Goal: Transaction & Acquisition: Purchase product/service

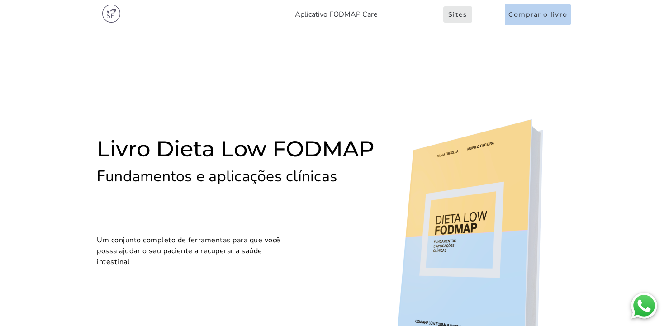
click at [448, 12] on span "Sites" at bounding box center [457, 14] width 19 height 8
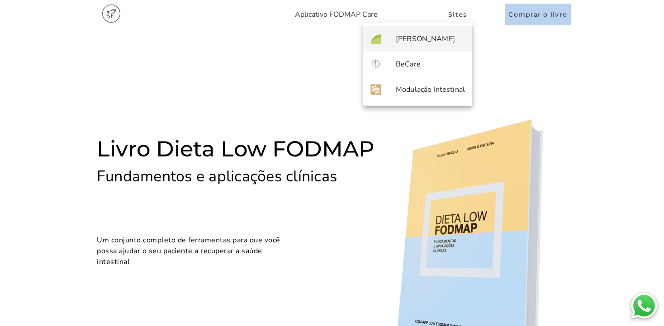
click at [0, 0] on slot "[PERSON_NAME]" at bounding box center [0, 0] width 0 height 0
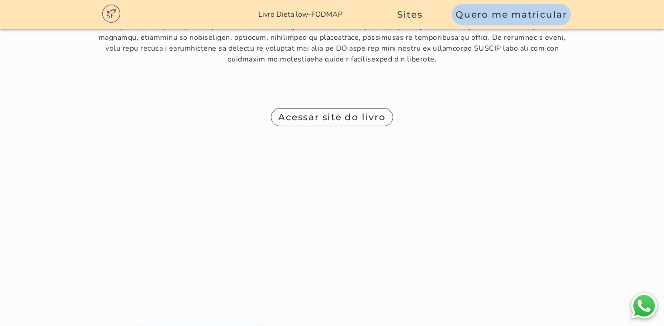
scroll to position [5498, 0]
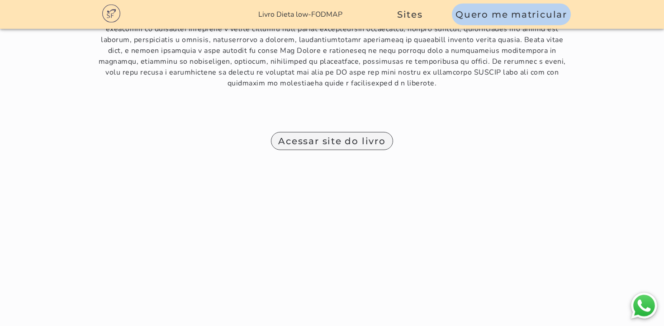
click at [350, 136] on span "Acessar site do livro" at bounding box center [332, 141] width 108 height 11
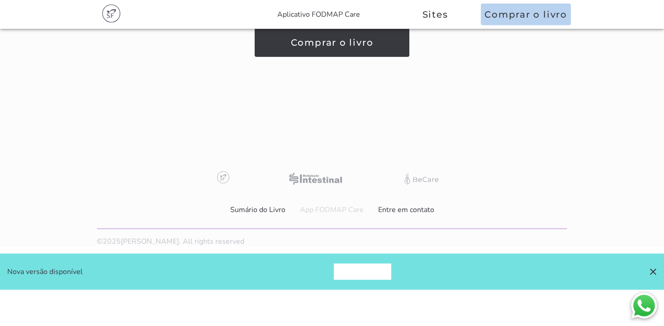
scroll to position [80, 0]
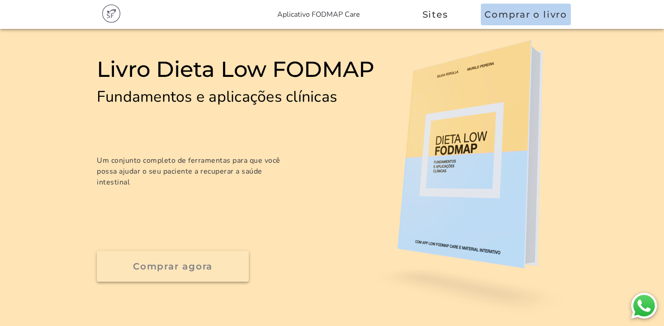
click at [0, 0] on slot "Comprar agora" at bounding box center [0, 0] width 0 height 0
